Goal: Task Accomplishment & Management: Manage account settings

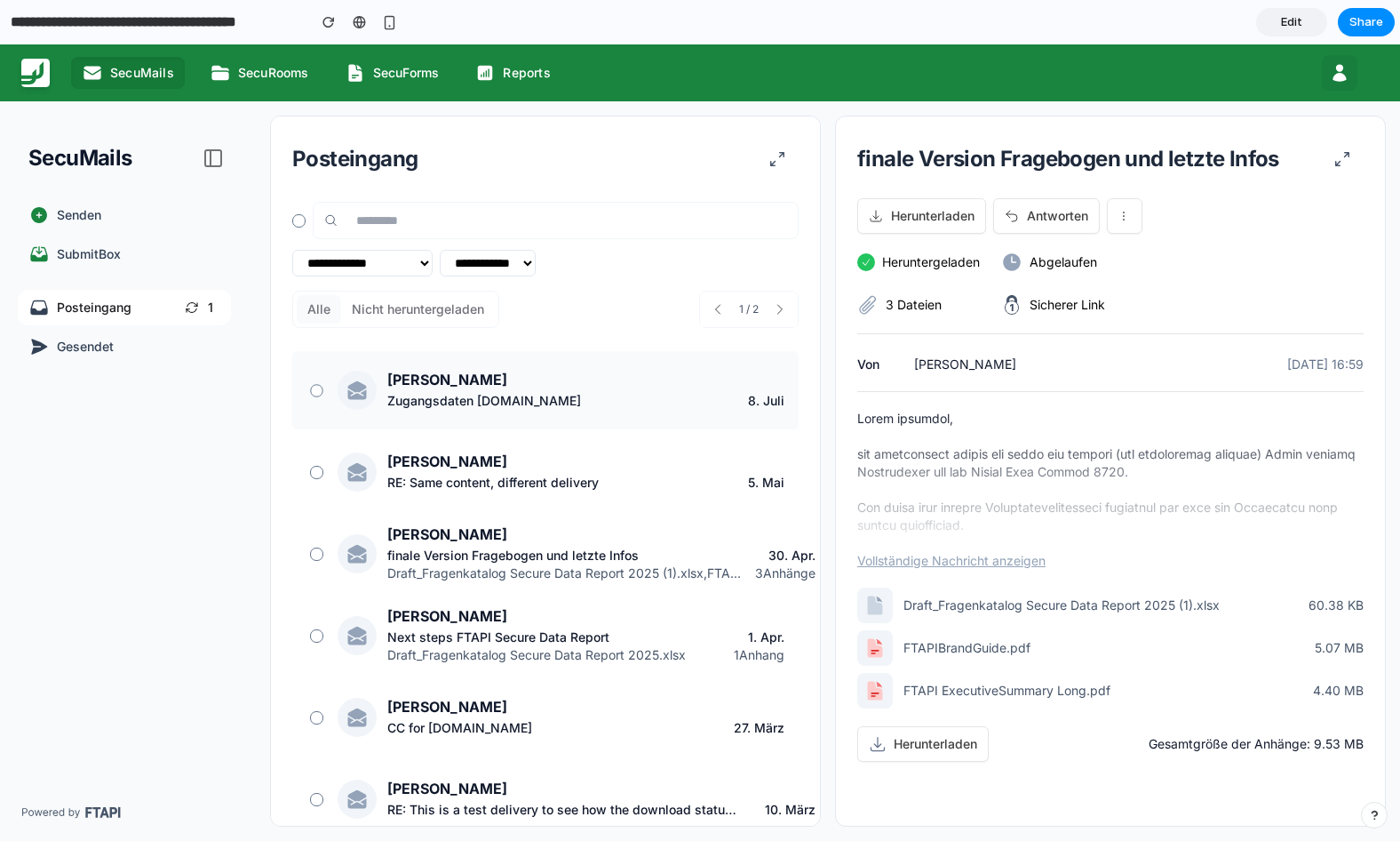
click at [319, 391] on div at bounding box center [316, 390] width 13 height 13
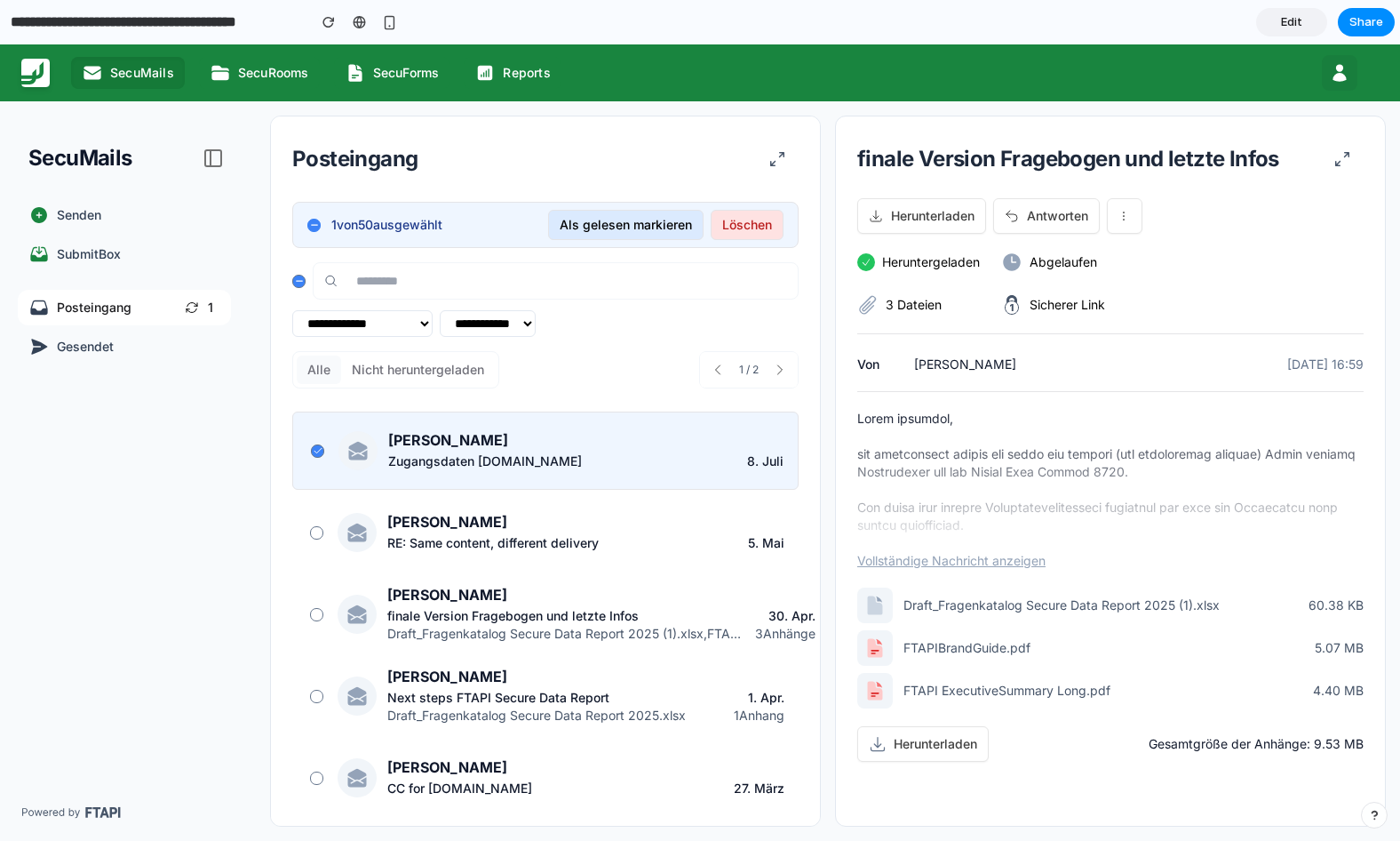
click at [748, 221] on button "Löschen" at bounding box center [747, 225] width 73 height 30
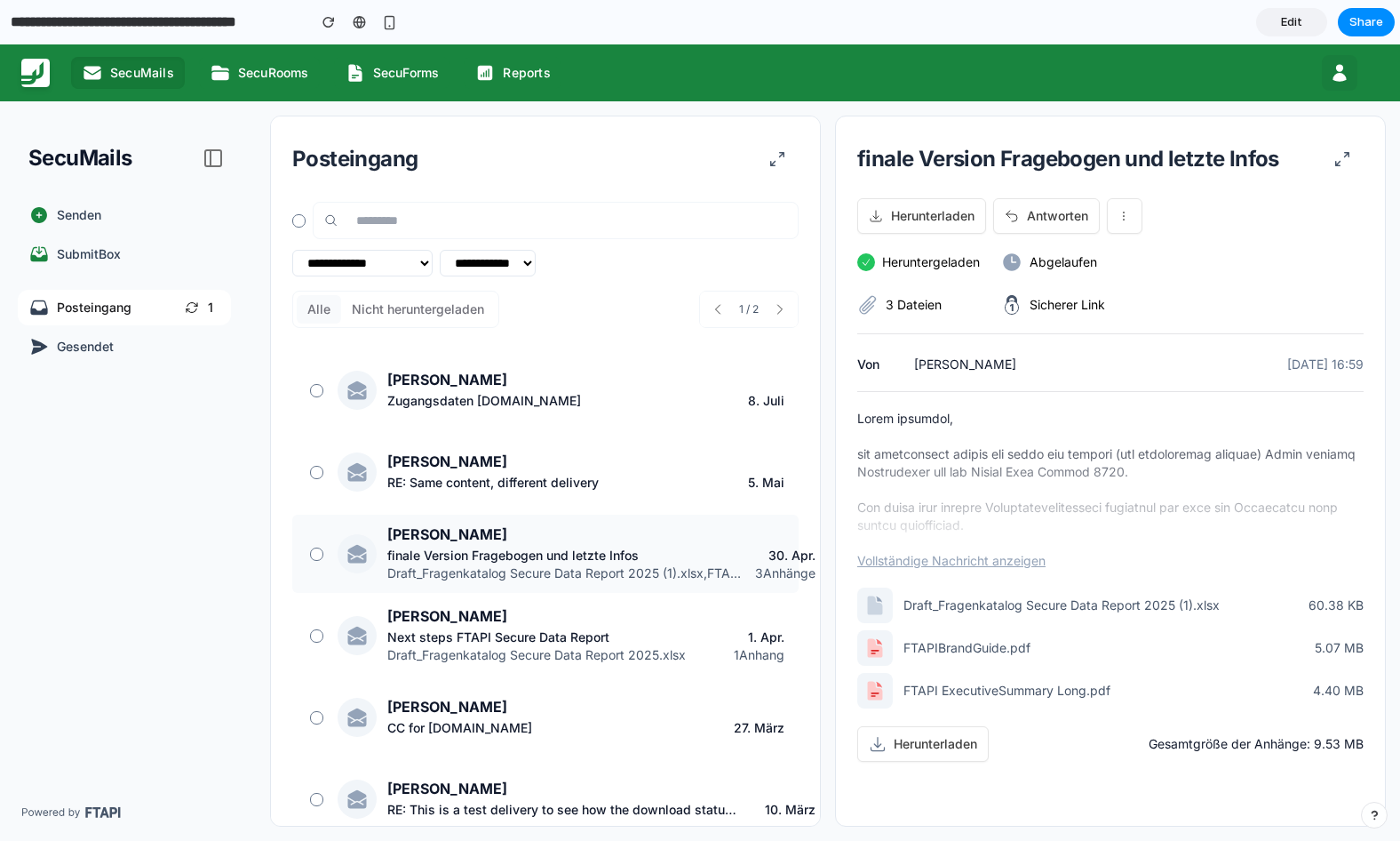
click at [326, 558] on div at bounding box center [316, 553] width 21 height 21
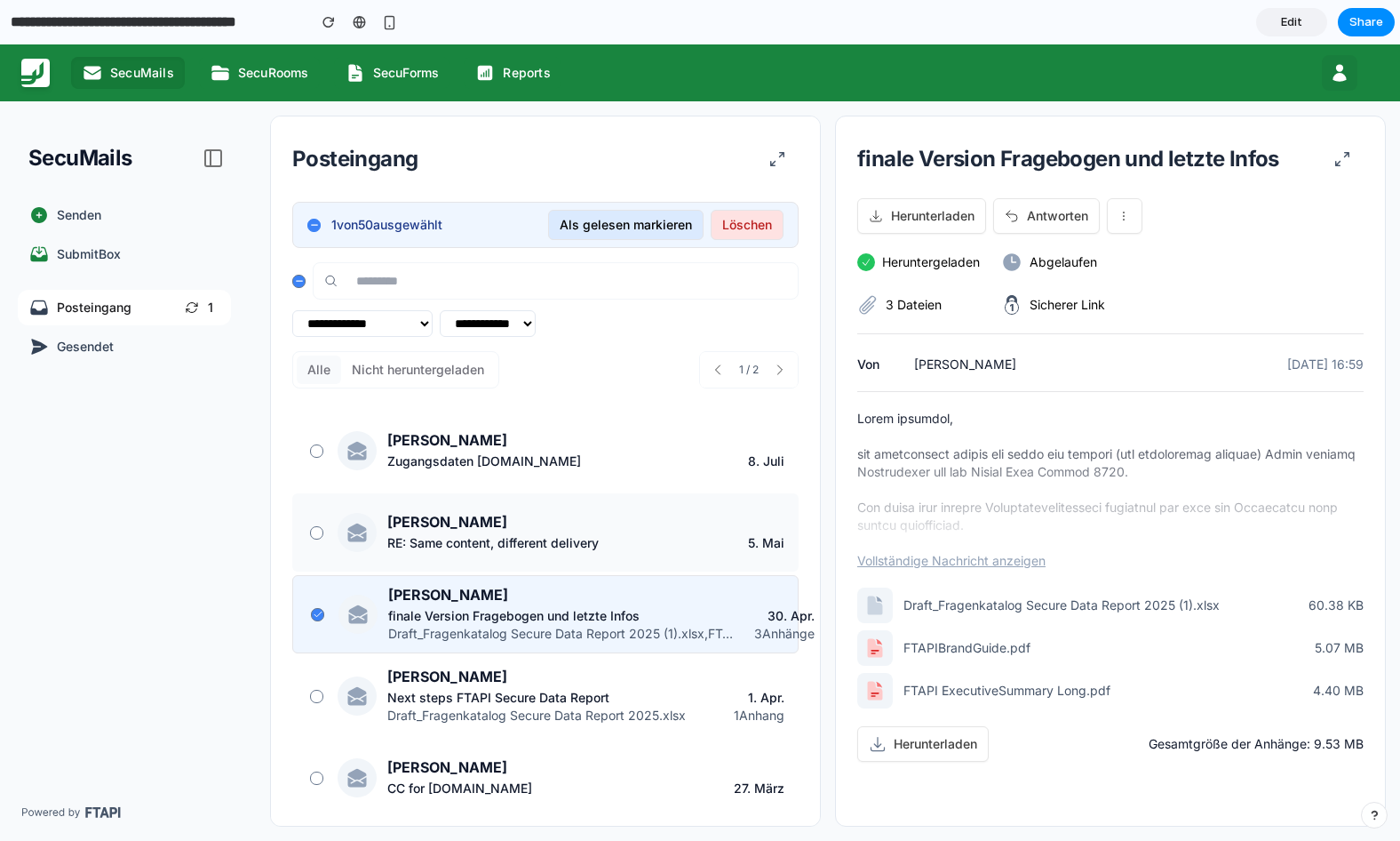
click at [317, 517] on div "[PERSON_NAME] RE: Same content, different delivery [DATE]" at bounding box center [545, 533] width 506 height 79
click at [315, 530] on div at bounding box center [316, 532] width 13 height 13
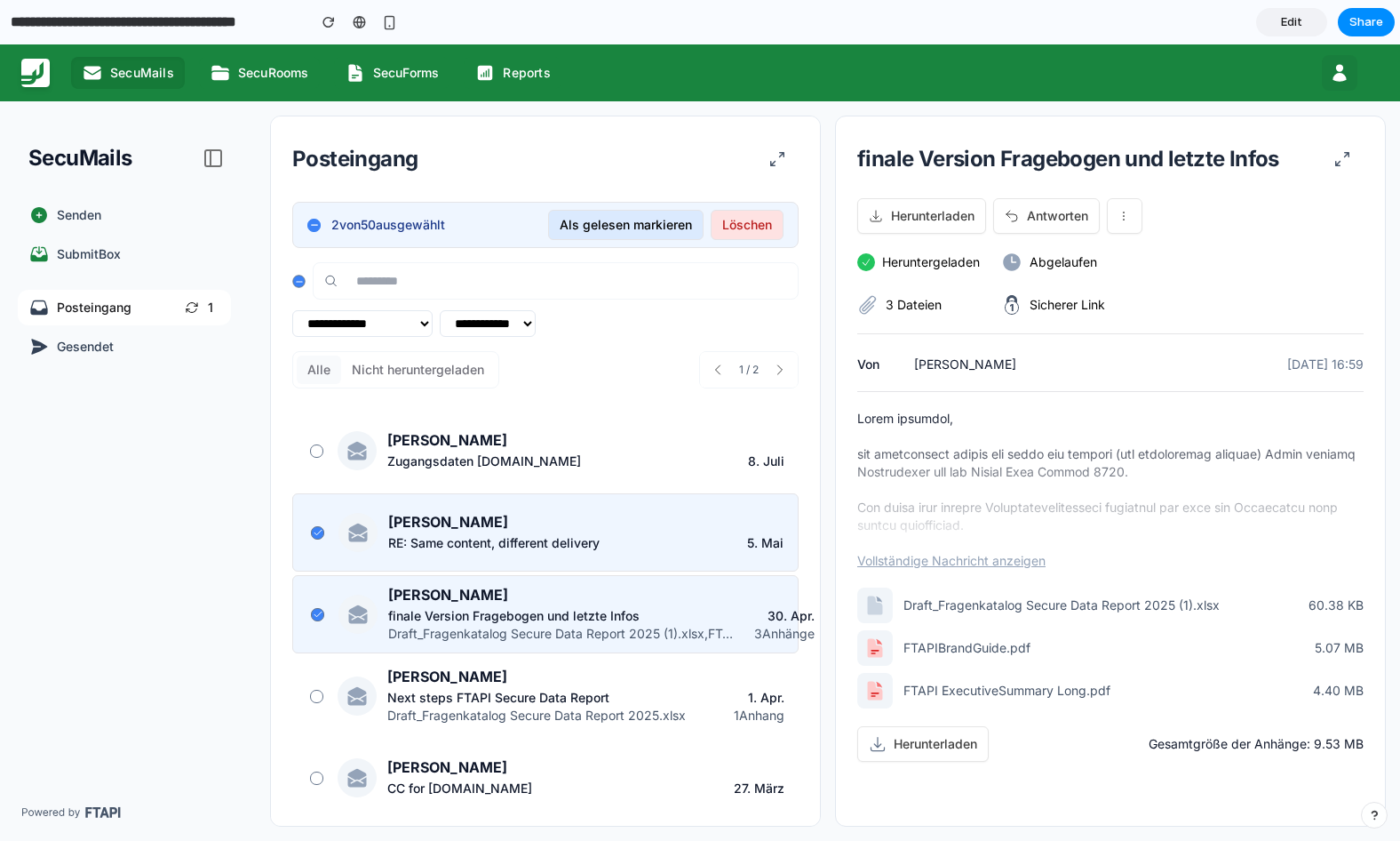
click at [296, 281] on icon at bounding box center [299, 281] width 9 height 9
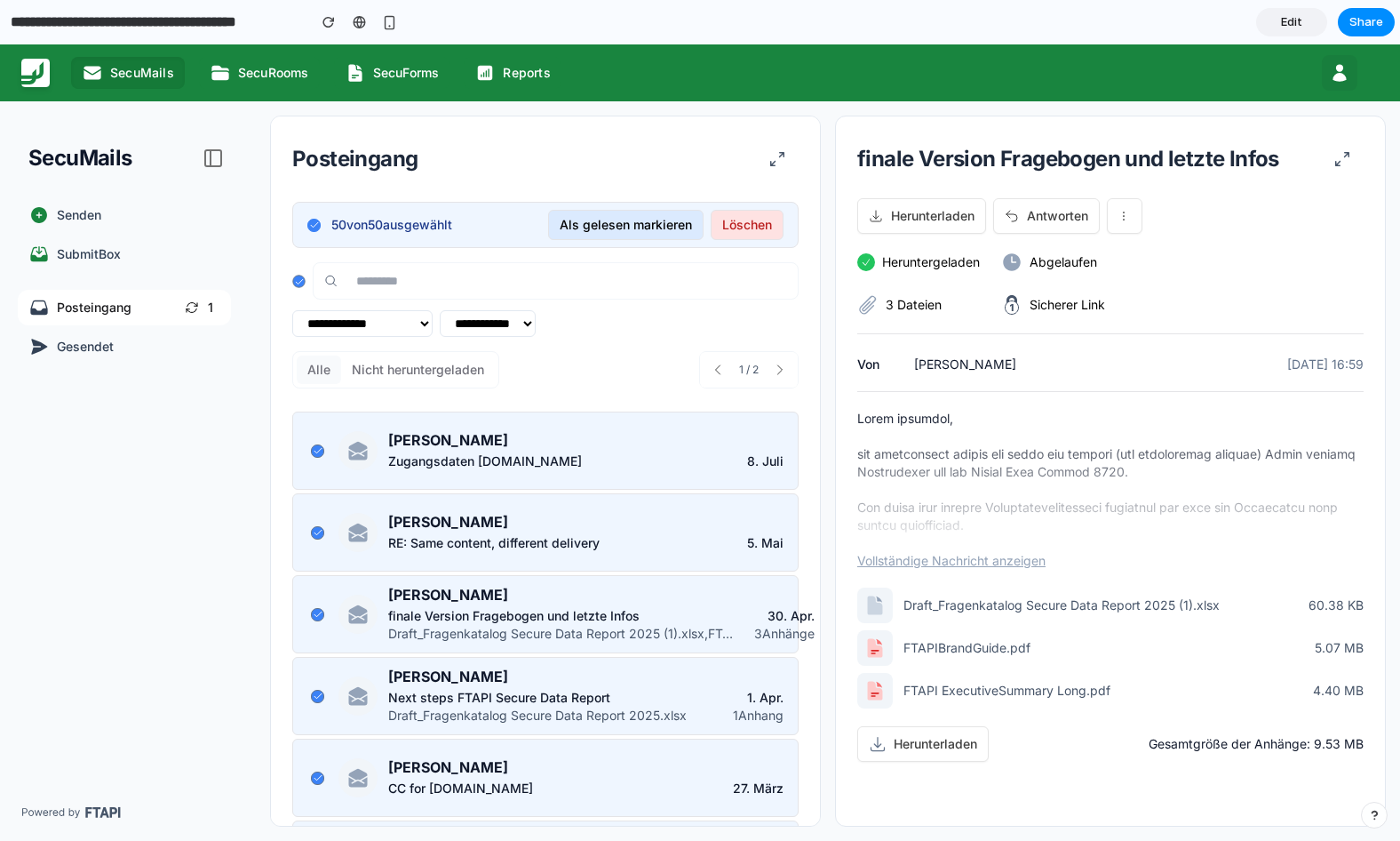
click at [296, 282] on icon at bounding box center [299, 280] width 7 height 5
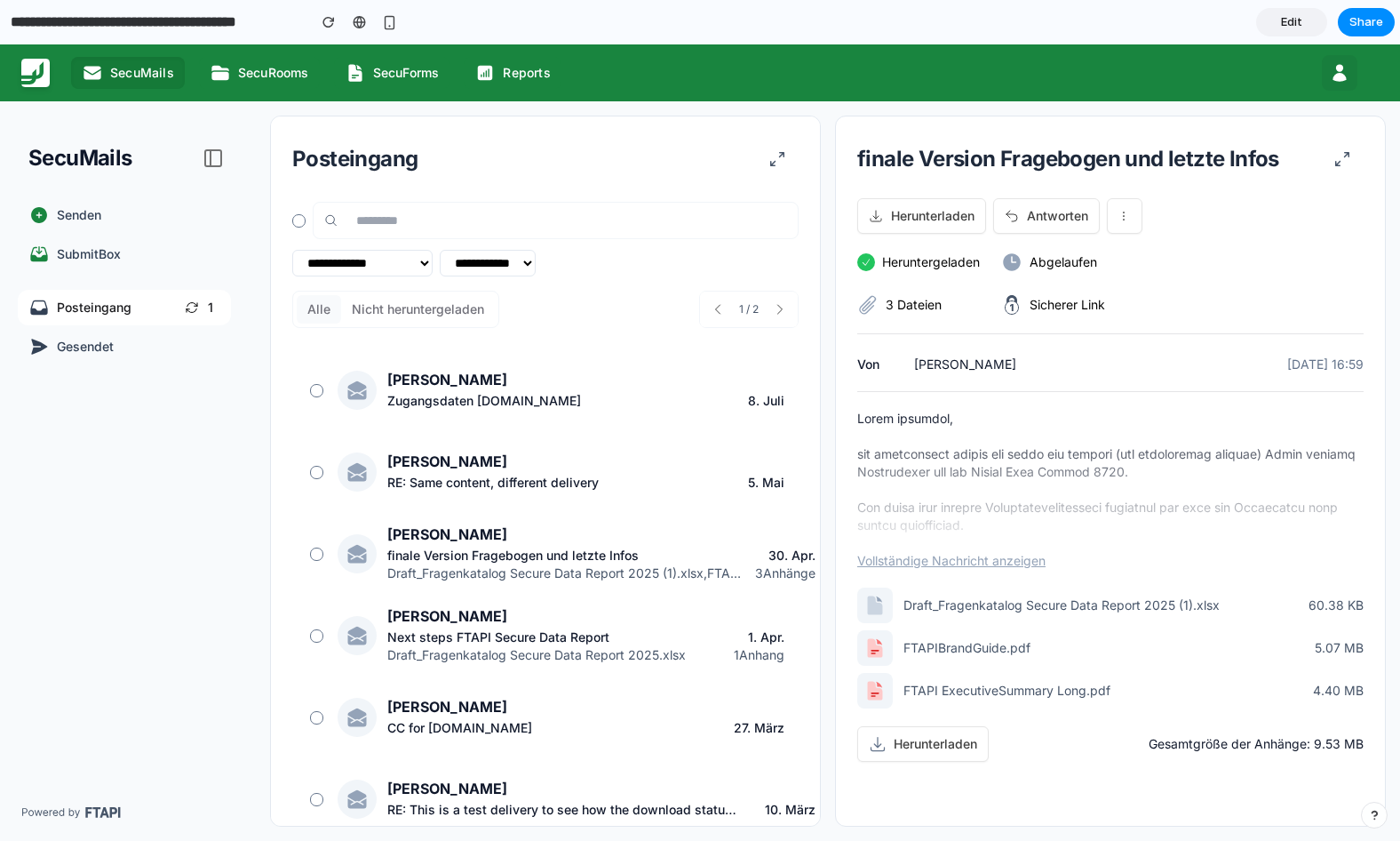
click at [297, 215] on div at bounding box center [299, 221] width 14 height 14
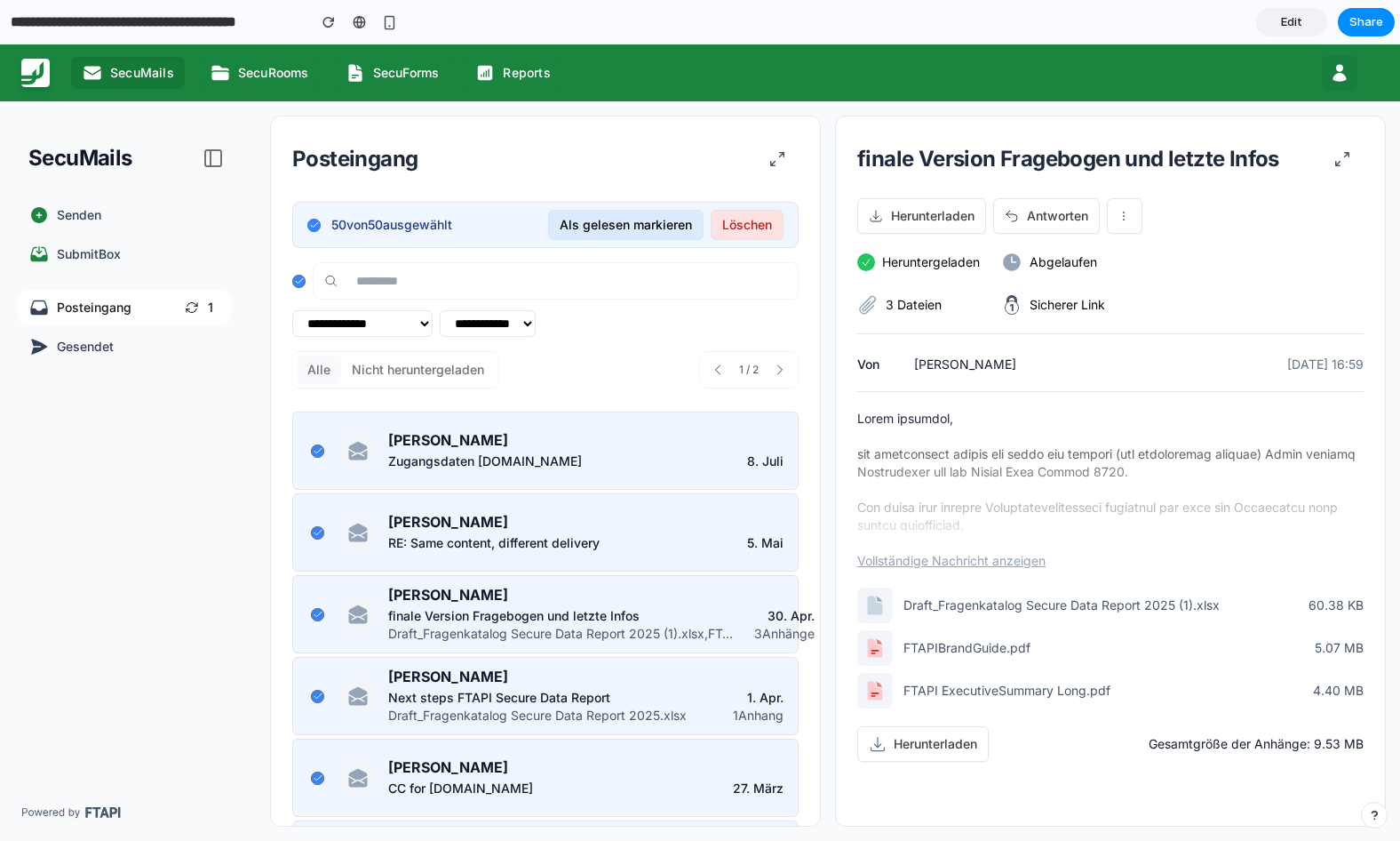
click at [767, 222] on button "Löschen" at bounding box center [747, 225] width 73 height 30
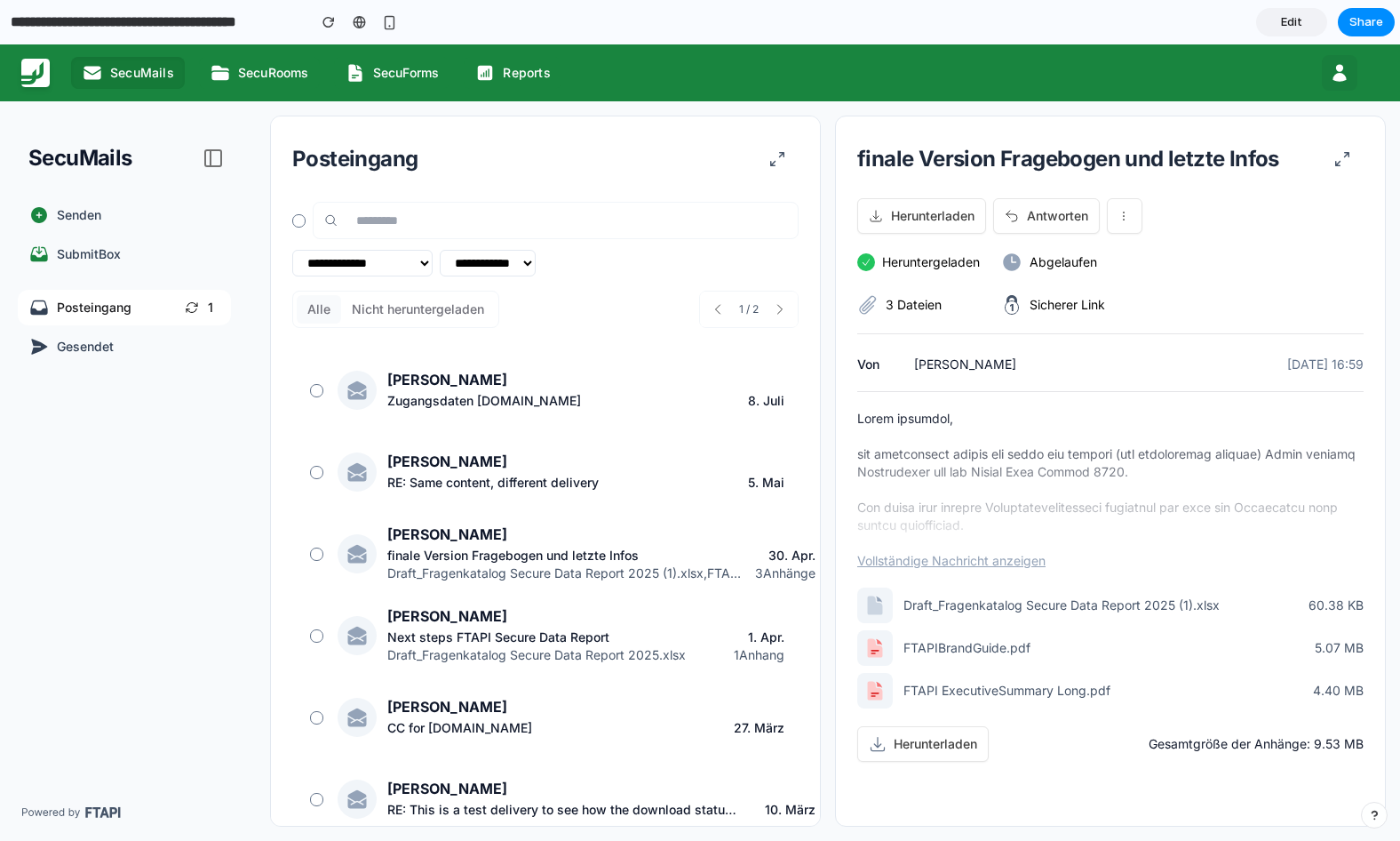
scroll to position [139, 0]
